Goal: Find contact information: Find contact information

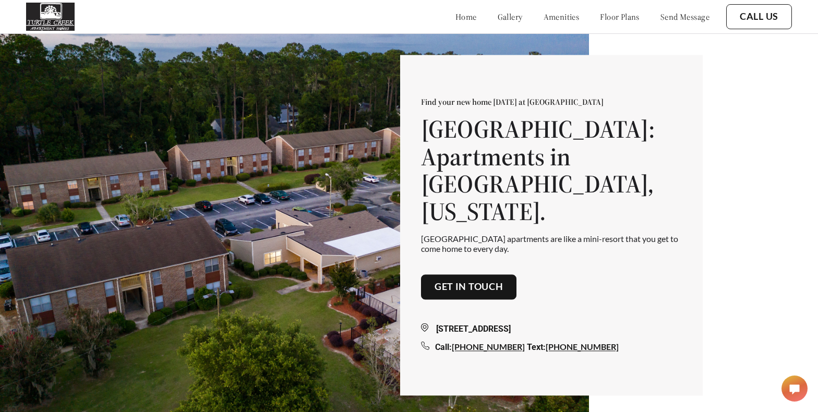
click at [684, 18] on link "send message" at bounding box center [685, 16] width 49 height 10
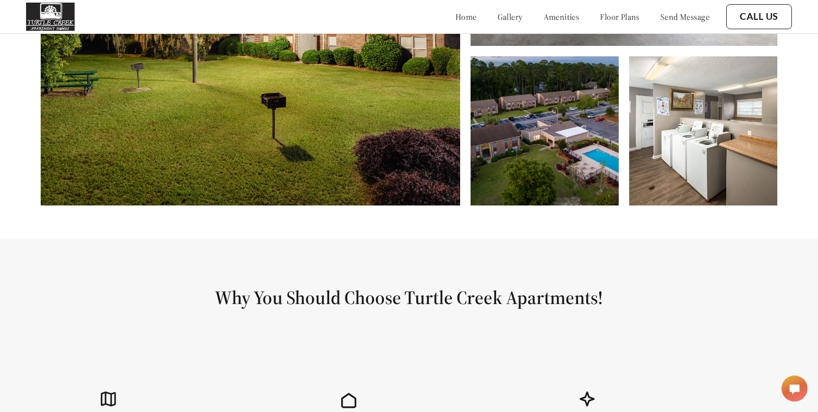
scroll to position [521, 0]
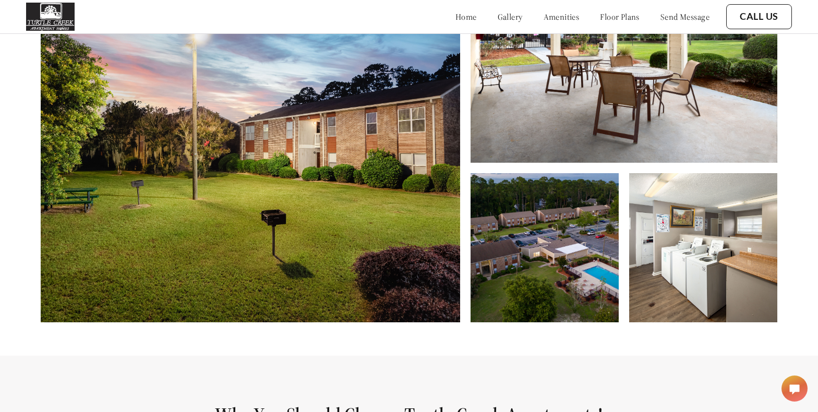
click at [456, 18] on link "home" at bounding box center [466, 16] width 21 height 10
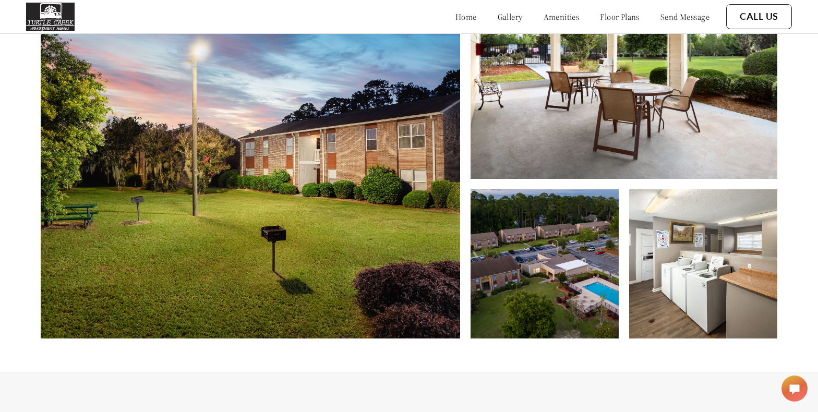
scroll to position [522, 0]
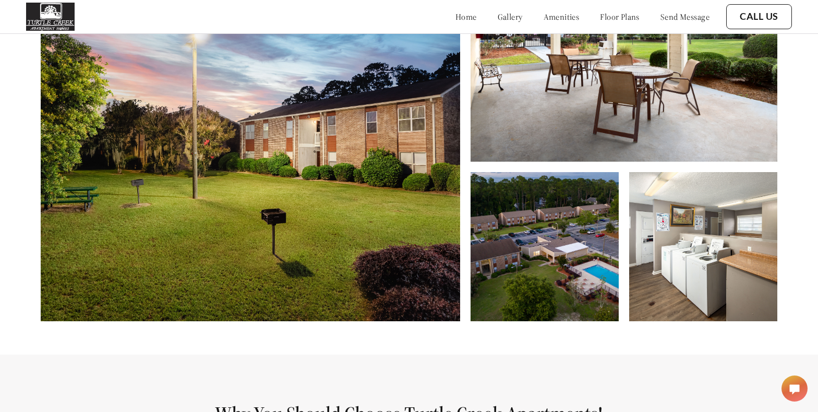
click at [326, 201] on img at bounding box center [250, 142] width 419 height 357
click at [574, 174] on div at bounding box center [624, 142] width 307 height 357
click at [584, 286] on img at bounding box center [545, 246] width 148 height 149
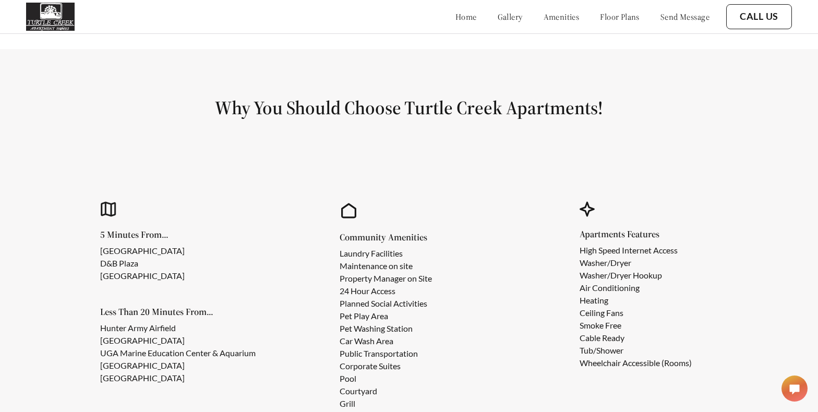
scroll to position [835, 0]
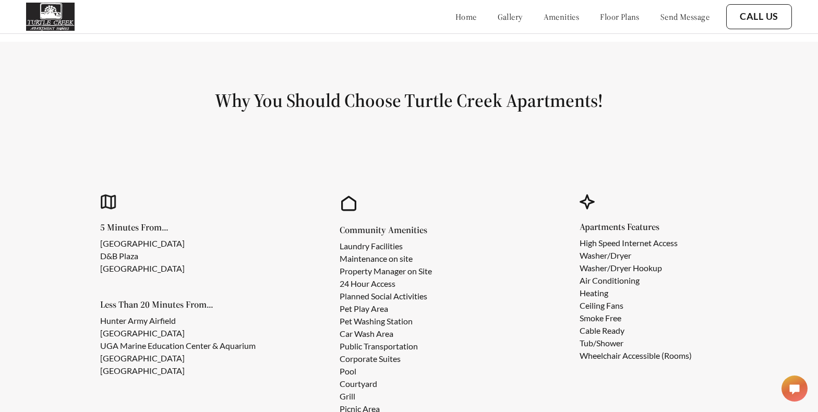
click at [456, 20] on link "home" at bounding box center [466, 16] width 21 height 10
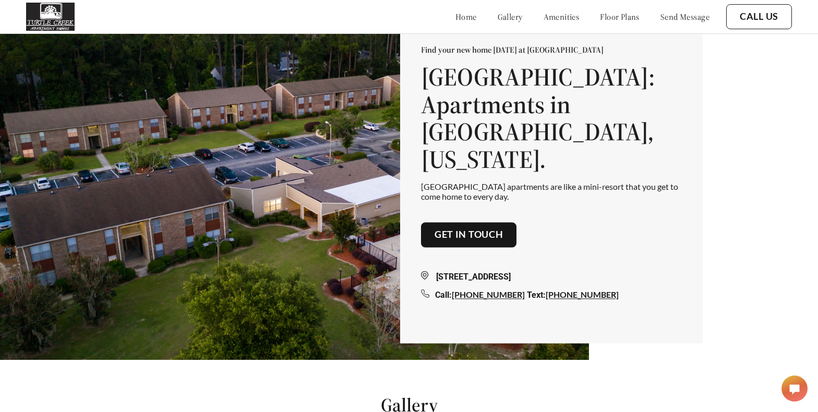
scroll to position [0, 0]
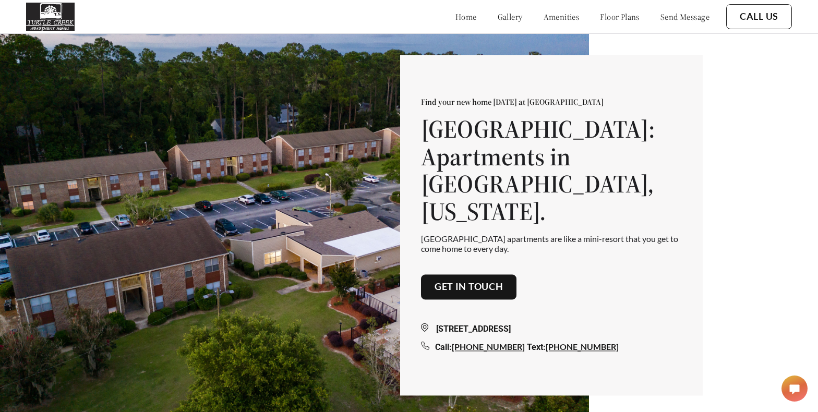
drag, startPoint x: 438, startPoint y: 317, endPoint x: 521, endPoint y: 322, distance: 83.7
click at [521, 323] on div "[STREET_ADDRESS]" at bounding box center [551, 329] width 261 height 13
copy div "[STREET_ADDRESS]"
drag, startPoint x: 604, startPoint y: 318, endPoint x: 581, endPoint y: 322, distance: 23.3
click at [581, 323] on div "[STREET_ADDRESS]" at bounding box center [551, 329] width 261 height 13
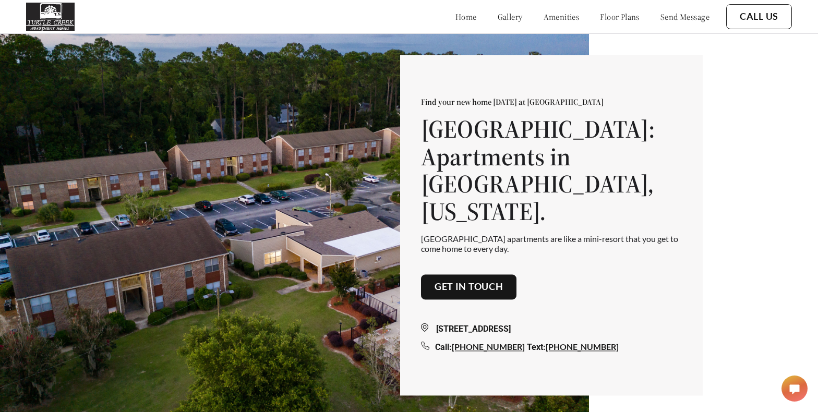
copy div "31419"
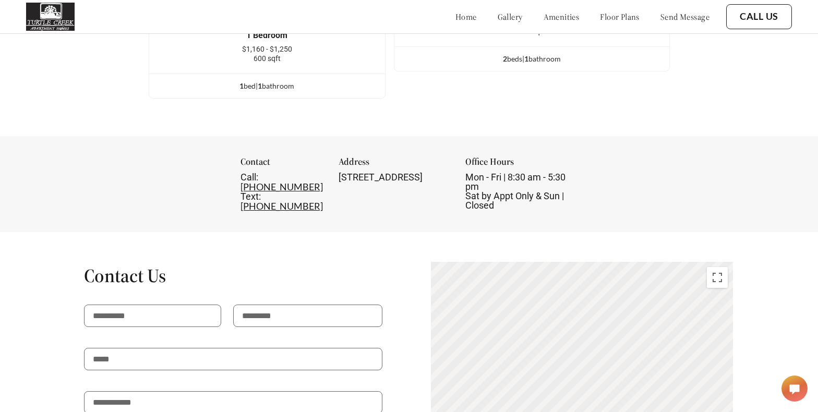
scroll to position [1565, 0]
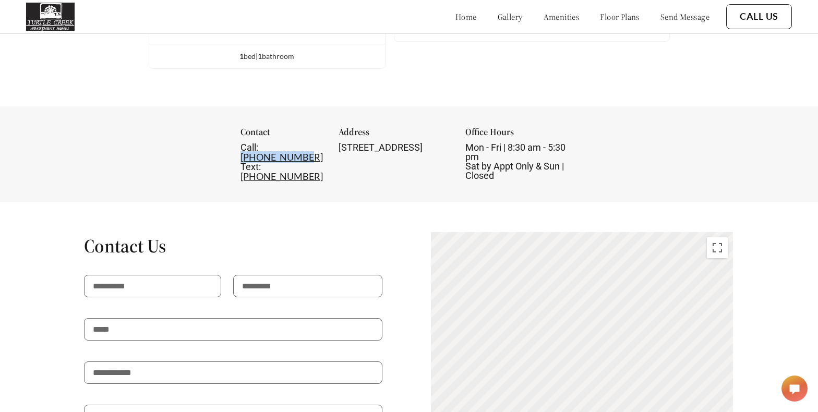
drag, startPoint x: 288, startPoint y: 154, endPoint x: 224, endPoint y: 155, distance: 64.2
click at [241, 155] on div "Call: [PHONE_NUMBER] Text: [PHONE_NUMBER]" at bounding box center [283, 162] width 85 height 39
copy link "[PHONE_NUMBER]"
